Goal: Transaction & Acquisition: Download file/media

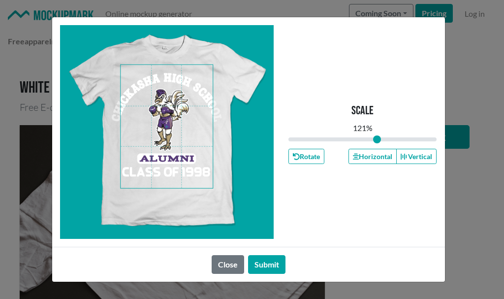
type input "1.21"
click at [227, 266] on button "Close" at bounding box center [227, 264] width 32 height 19
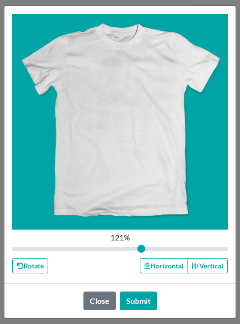
type input "1"
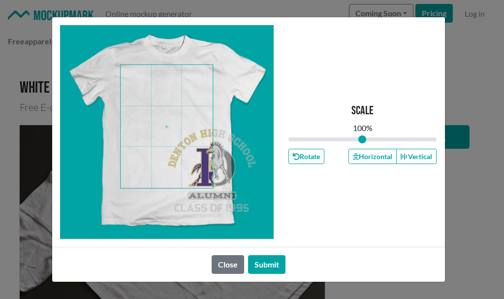
click at [230, 177] on div at bounding box center [166, 131] width 213 height 213
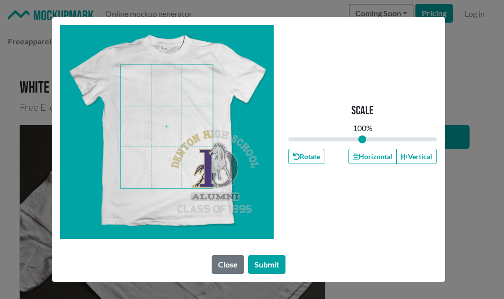
click at [197, 148] on span at bounding box center [166, 126] width 92 height 123
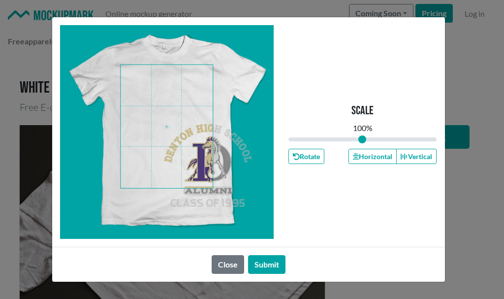
click at [192, 150] on span at bounding box center [166, 126] width 92 height 123
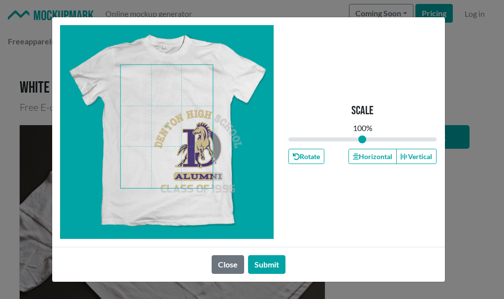
click at [172, 123] on span at bounding box center [166, 126] width 92 height 123
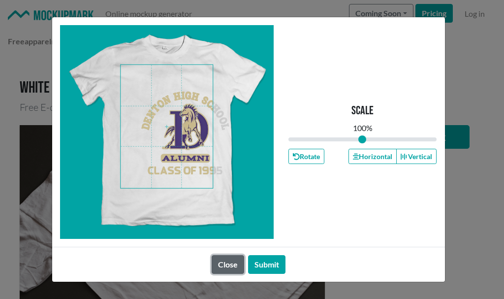
click at [229, 262] on button "Close" at bounding box center [227, 264] width 32 height 19
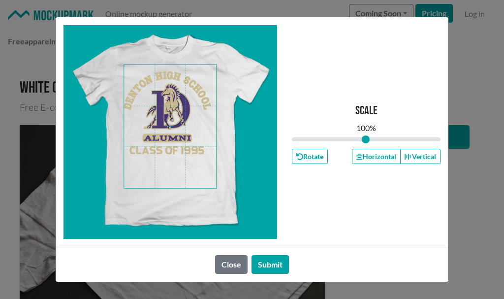
click at [174, 135] on span at bounding box center [170, 126] width 92 height 123
click at [369, 158] on button "Horizontal" at bounding box center [376, 156] width 48 height 15
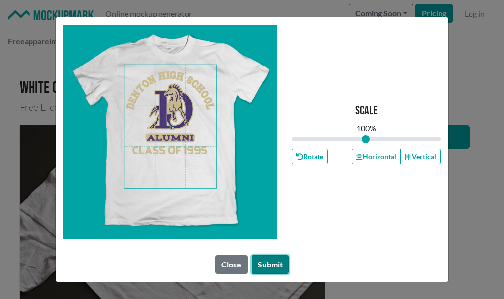
click at [261, 264] on button "Submit" at bounding box center [269, 264] width 37 height 19
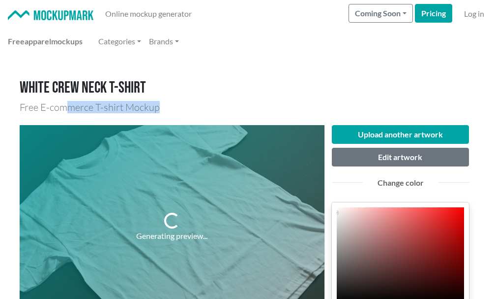
drag, startPoint x: 165, startPoint y: 105, endPoint x: 64, endPoint y: 98, distance: 100.6
click at [190, 101] on h3 "Free E-commerce T-shirt Mockup" at bounding box center [248, 107] width 457 height 12
click at [117, 107] on h3 "Free E-commerce T-shirt Mockup" at bounding box center [248, 107] width 457 height 12
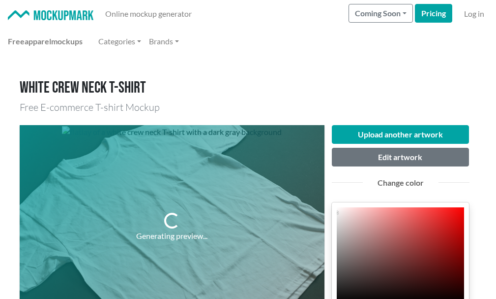
click at [194, 103] on h3 "Free E-commerce T-shirt Mockup" at bounding box center [248, 107] width 457 height 12
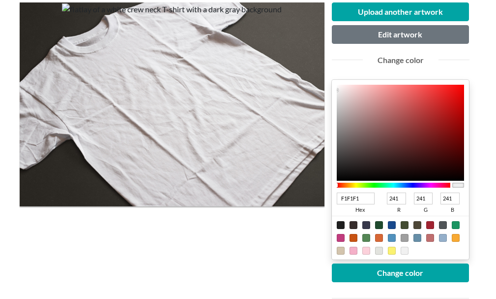
scroll to position [98, 0]
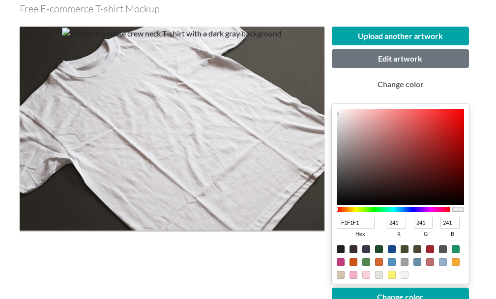
click at [340, 249] on div at bounding box center [341, 249] width 8 height 8
type input "1F1F1F"
type input "31"
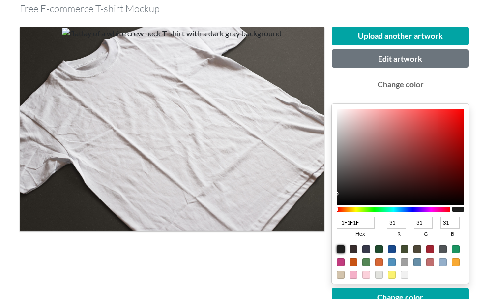
click at [420, 210] on div at bounding box center [394, 209] width 114 height 5
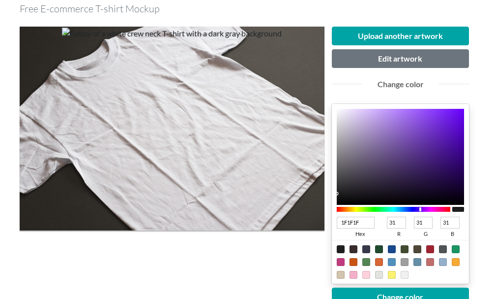
type input "24084E"
type input "36"
type input "8"
type input "78"
type input "24084F"
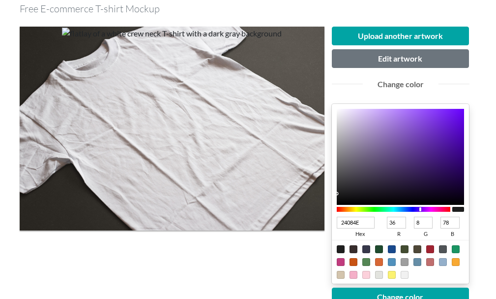
type input "79"
click at [452, 175] on div at bounding box center [401, 157] width 128 height 96
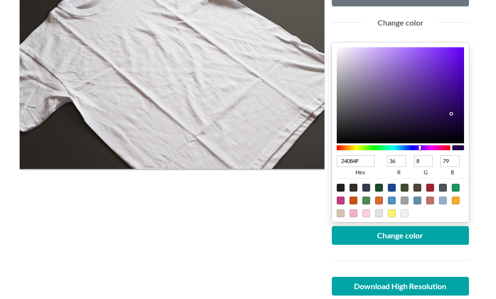
scroll to position [197, 0]
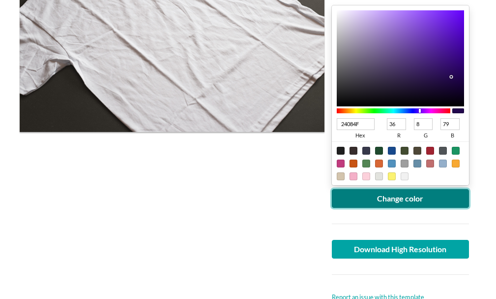
click at [408, 201] on button "Change color" at bounding box center [401, 198] width 138 height 19
click at [386, 198] on button "Change color" at bounding box center [401, 198] width 138 height 19
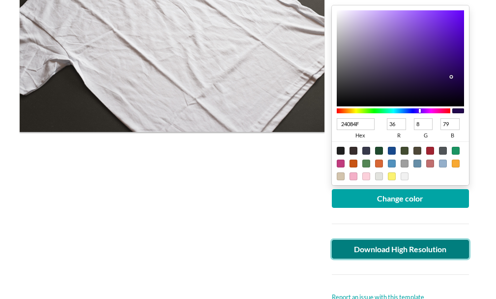
click at [376, 249] on link "Download High Resolution" at bounding box center [401, 249] width 138 height 19
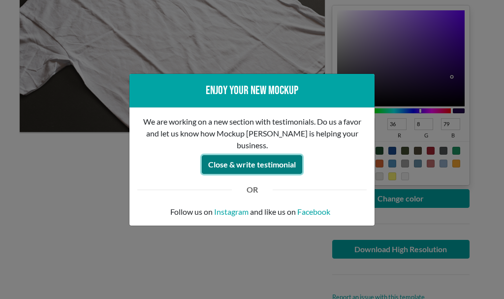
click at [265, 162] on button "Close & write testimonial" at bounding box center [252, 164] width 100 height 19
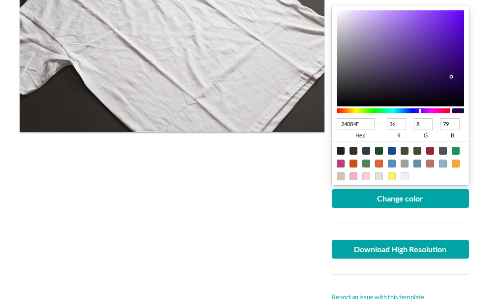
click at [213, 169] on div at bounding box center [172, 115] width 305 height 374
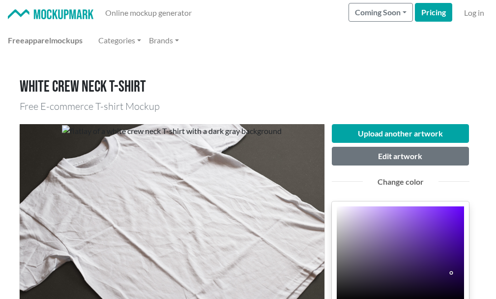
scroll to position [0, 0]
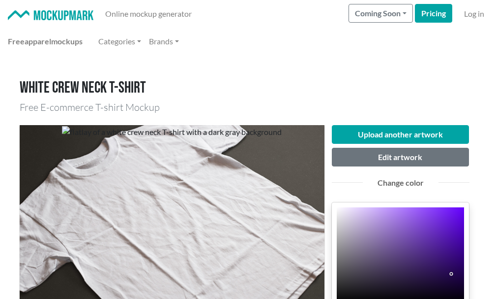
click at [290, 32] on div "Free apparel mockups Categories Brands" at bounding box center [248, 41] width 481 height 20
drag, startPoint x: 275, startPoint y: 47, endPoint x: 264, endPoint y: 49, distance: 11.9
click at [275, 47] on div "Free apparel mockups Categories Brands" at bounding box center [248, 41] width 481 height 20
